Goal: Transaction & Acquisition: Purchase product/service

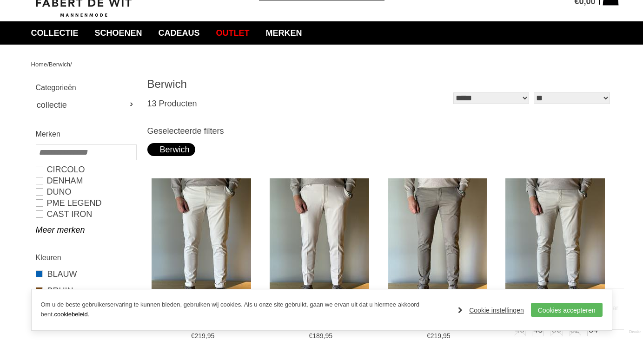
scroll to position [94, 0]
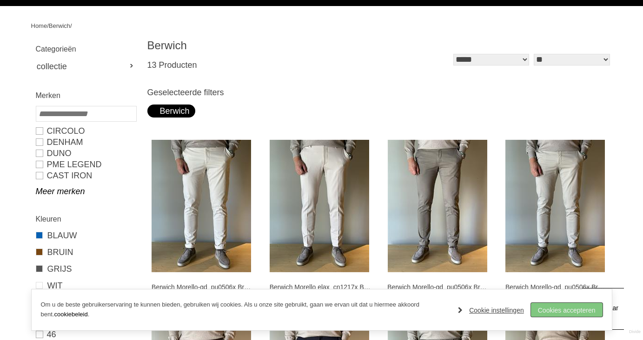
click at [579, 313] on link "Cookies accepteren" at bounding box center [567, 310] width 72 height 14
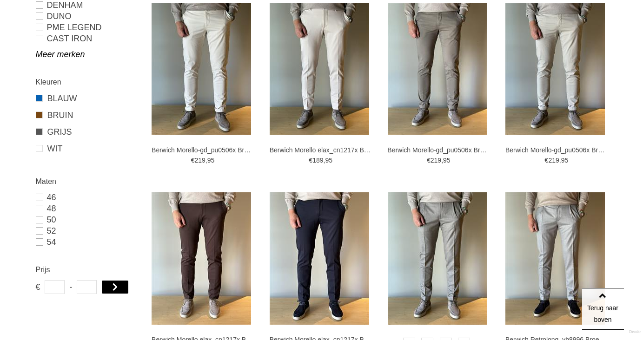
scroll to position [302, 0]
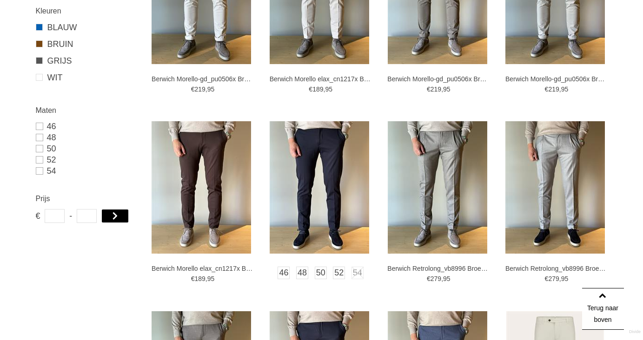
click at [344, 204] on img at bounding box center [319, 187] width 99 height 132
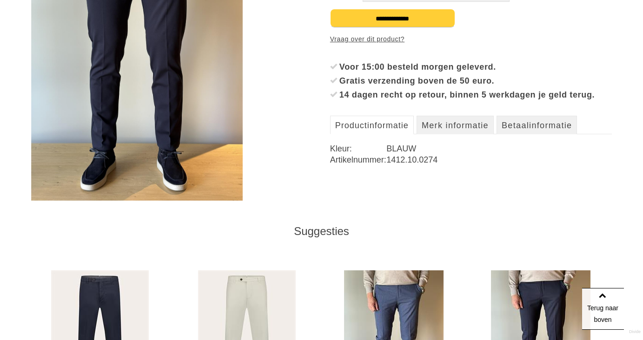
scroll to position [246, 0]
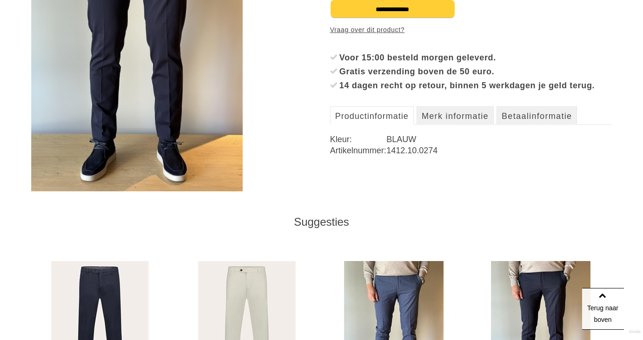
click at [466, 111] on div "€ 189 , 95 46 48 Bekijk de maattabel Aantal" at bounding box center [471, 43] width 282 height 269
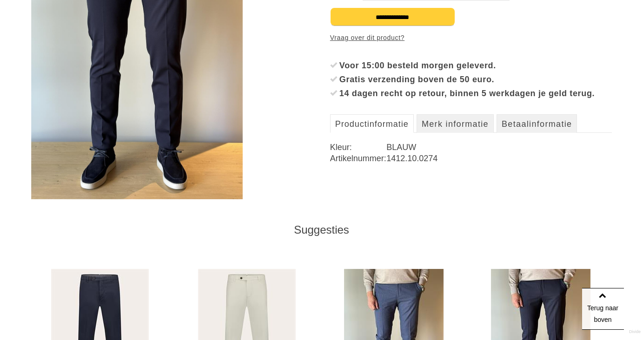
scroll to position [187, 0]
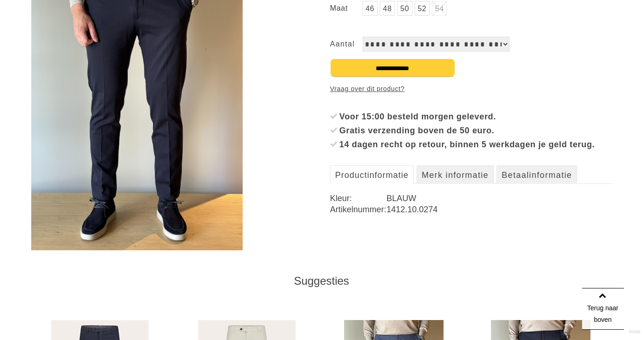
click at [456, 201] on div "Productinformatie Kleur: BLAUW Artikelnummer: 1412.10.0274" at bounding box center [471, 207] width 282 height 46
click at [462, 184] on link "Merk informatie" at bounding box center [454, 174] width 77 height 19
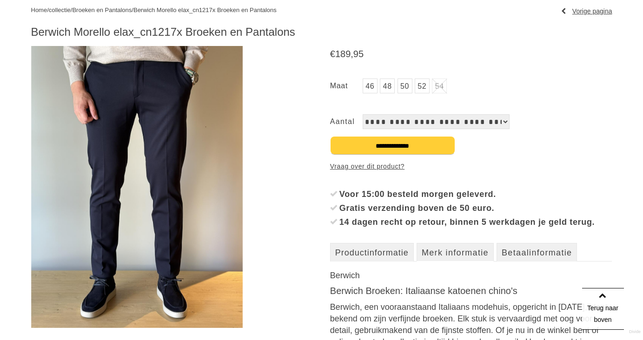
scroll to position [90, 0]
